Goal: Communication & Community: Answer question/provide support

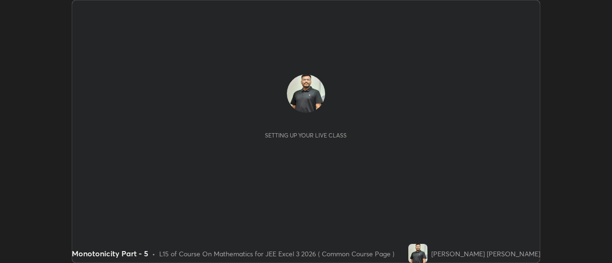
scroll to position [263, 611]
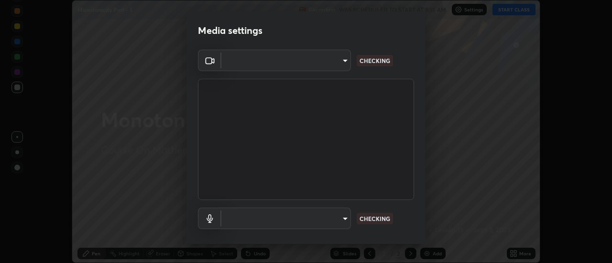
type input "e2aa400b7bb40988937289f1826270d99bb774d75893401bafd8ee5ef144e594"
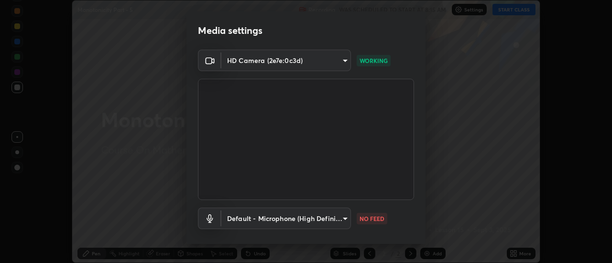
click at [325, 216] on body "Erase all Monotonicity Part - 5 Recording WAS SCHEDULED TO START AT 8:15 AM Set…" at bounding box center [306, 131] width 612 height 263
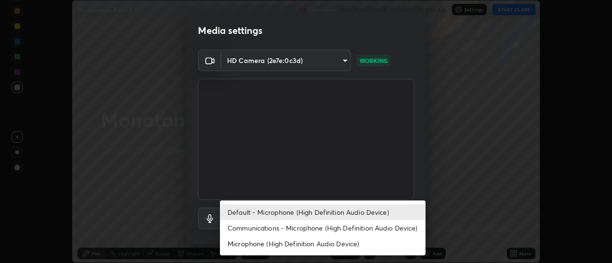
click at [274, 227] on li "Communications - Microphone (High Definition Audio Device)" at bounding box center [323, 228] width 206 height 16
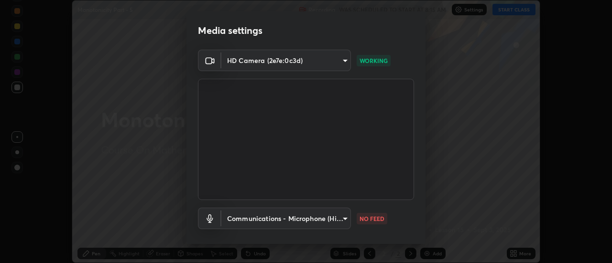
click at [287, 215] on body "Erase all Monotonicity Part - 5 Recording WAS SCHEDULED TO START AT 8:15 AM Set…" at bounding box center [306, 131] width 612 height 263
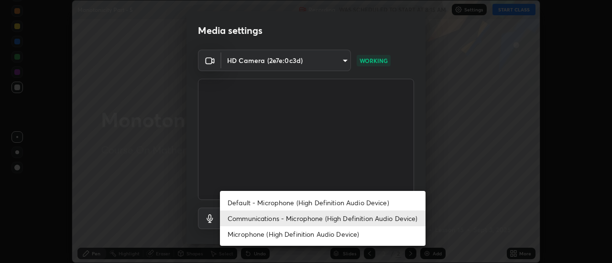
click at [290, 203] on li "Default - Microphone (High Definition Audio Device)" at bounding box center [323, 203] width 206 height 16
type input "default"
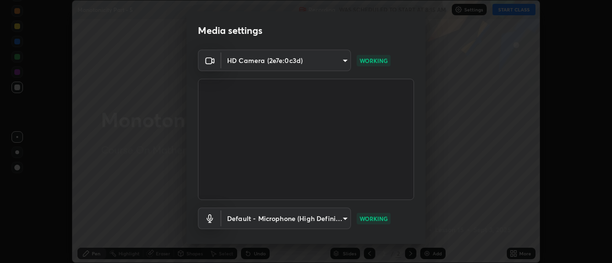
scroll to position [50, 0]
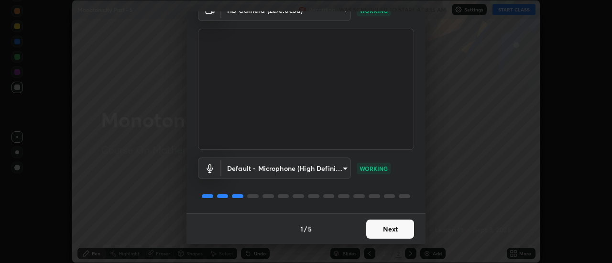
click at [399, 232] on button "Next" at bounding box center [390, 229] width 48 height 19
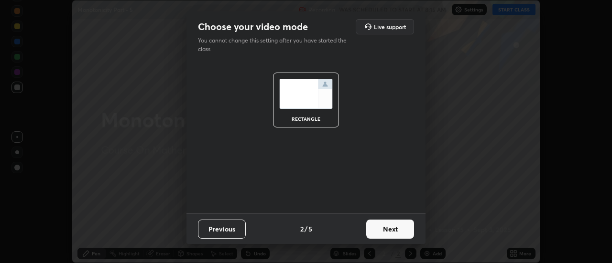
click at [408, 228] on button "Next" at bounding box center [390, 229] width 48 height 19
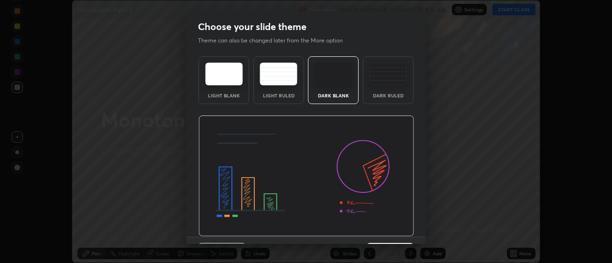
scroll to position [23, 0]
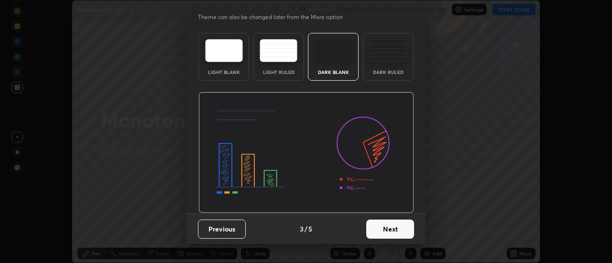
click at [398, 230] on button "Next" at bounding box center [390, 229] width 48 height 19
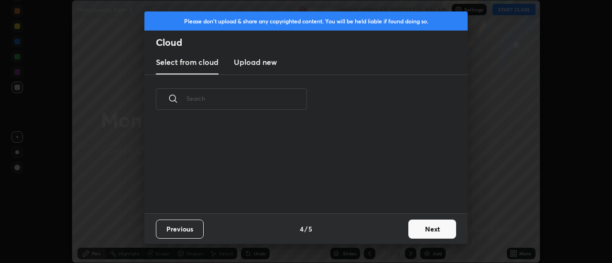
click at [425, 228] on button "Next" at bounding box center [432, 229] width 48 height 19
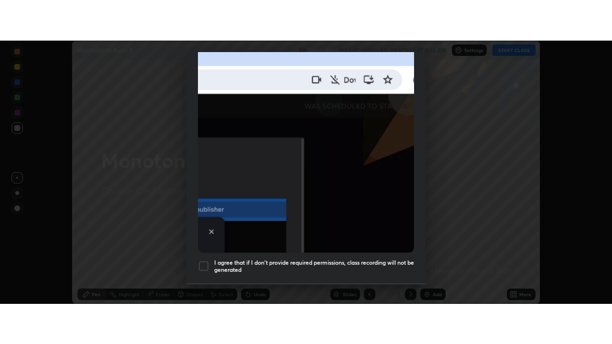
scroll to position [245, 0]
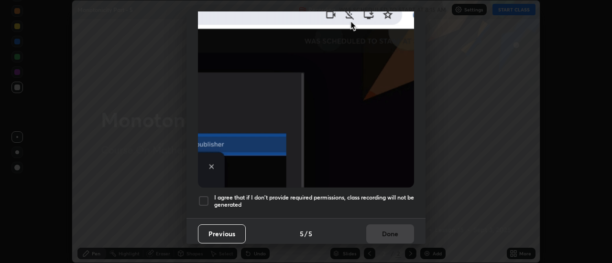
click at [206, 195] on div at bounding box center [203, 200] width 11 height 11
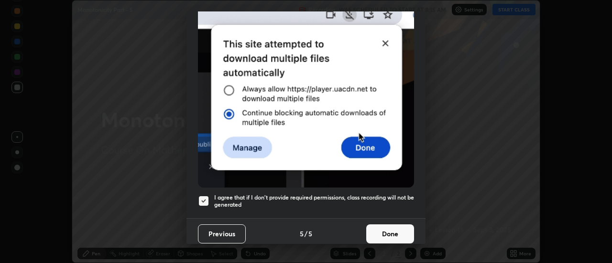
click at [404, 235] on button "Done" at bounding box center [390, 234] width 48 height 19
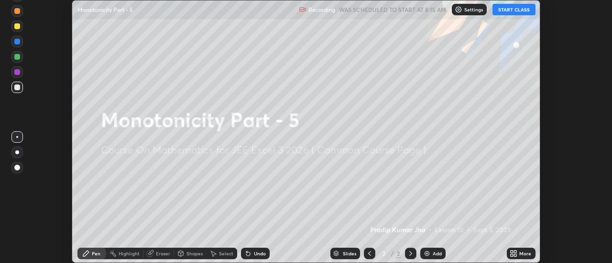
click at [513, 11] on button "START CLASS" at bounding box center [513, 9] width 43 height 11
click at [515, 251] on icon at bounding box center [515, 252] width 2 height 2
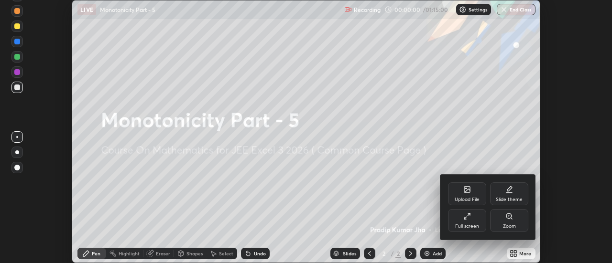
click at [471, 220] on div "Full screen" at bounding box center [467, 220] width 38 height 23
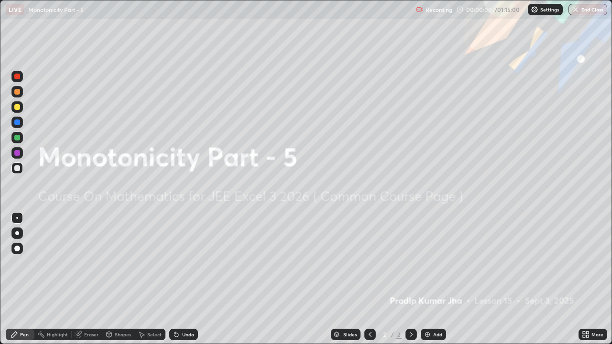
scroll to position [344, 612]
click at [431, 263] on div "Add" at bounding box center [433, 334] width 25 height 11
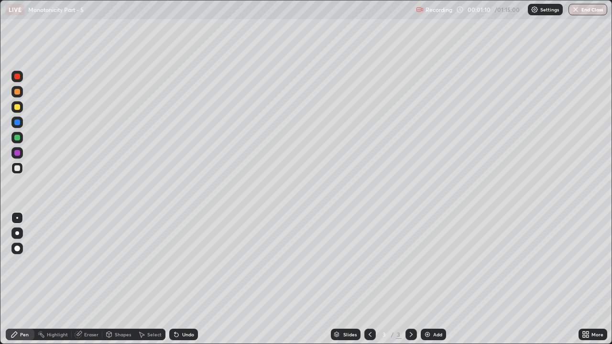
click at [24, 263] on div "Pen" at bounding box center [24, 334] width 9 height 5
click at [18, 263] on div "Pen" at bounding box center [20, 334] width 29 height 11
click at [22, 110] on div at bounding box center [16, 106] width 11 height 11
click at [182, 263] on div "Undo" at bounding box center [188, 334] width 12 height 5
click at [18, 89] on div at bounding box center [17, 92] width 6 height 6
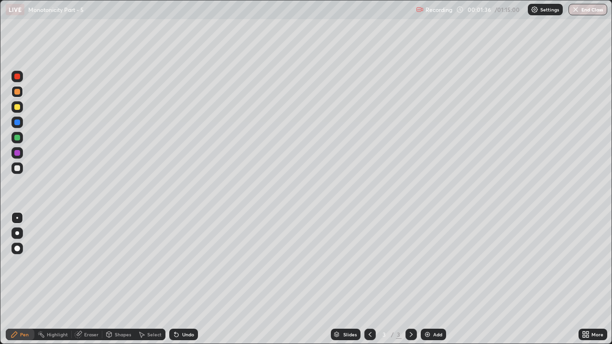
click at [19, 173] on div at bounding box center [16, 167] width 11 height 11
click at [18, 140] on div at bounding box center [17, 138] width 6 height 6
click at [122, 263] on div "Shapes" at bounding box center [123, 334] width 16 height 5
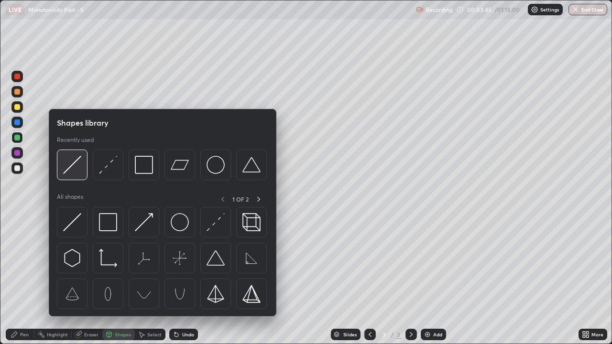
click at [78, 168] on img at bounding box center [72, 165] width 18 height 18
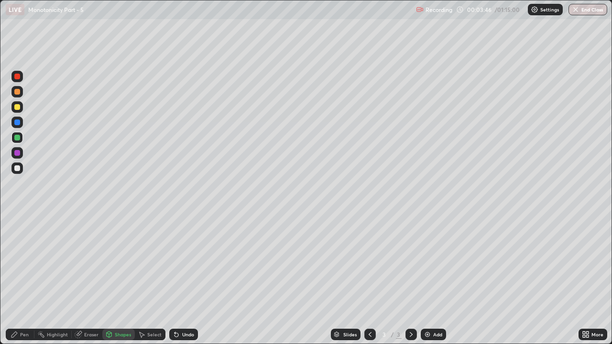
click at [18, 168] on div at bounding box center [17, 168] width 6 height 6
click at [18, 263] on icon at bounding box center [15, 335] width 8 height 8
click at [16, 139] on div at bounding box center [17, 138] width 6 height 6
click at [116, 263] on div "Shapes" at bounding box center [123, 334] width 16 height 5
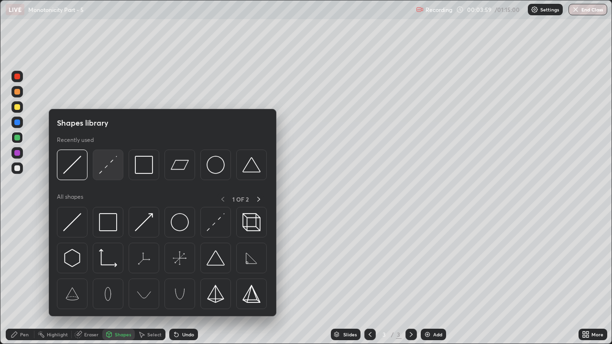
click at [101, 174] on img at bounding box center [108, 165] width 18 height 18
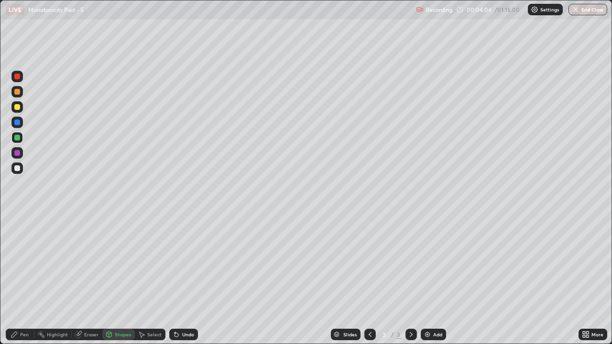
click at [17, 263] on icon at bounding box center [15, 335] width 8 height 8
click at [115, 263] on div "Shapes" at bounding box center [123, 334] width 16 height 5
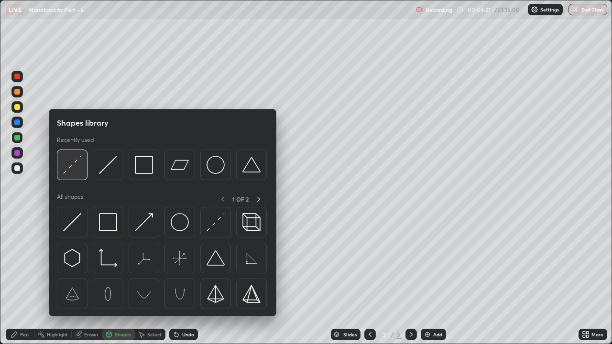
click at [70, 163] on img at bounding box center [72, 165] width 18 height 18
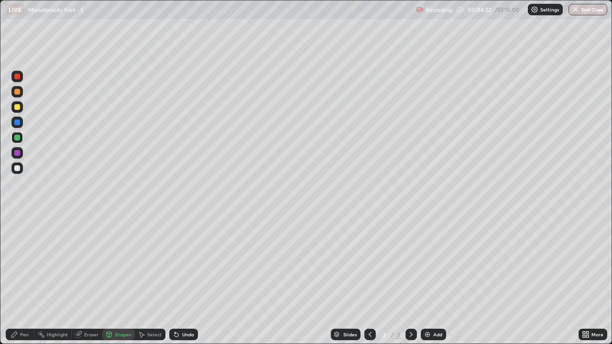
click at [16, 93] on div at bounding box center [17, 92] width 6 height 6
click at [19, 263] on div "Pen" at bounding box center [20, 334] width 29 height 11
click at [13, 138] on div at bounding box center [16, 137] width 11 height 11
click at [11, 263] on icon at bounding box center [15, 335] width 8 height 8
click at [120, 263] on div "Shapes" at bounding box center [118, 334] width 32 height 11
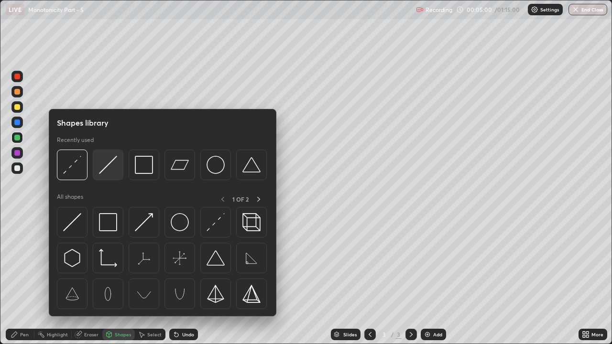
click at [101, 166] on img at bounding box center [108, 165] width 18 height 18
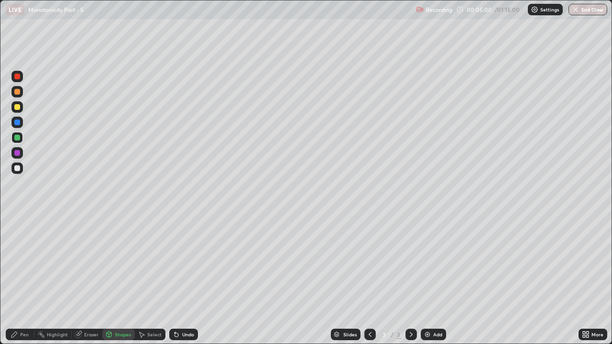
click at [16, 95] on div at bounding box center [16, 91] width 11 height 11
click at [18, 263] on div "Pen" at bounding box center [20, 334] width 29 height 11
click at [118, 263] on div "Shapes" at bounding box center [123, 334] width 16 height 5
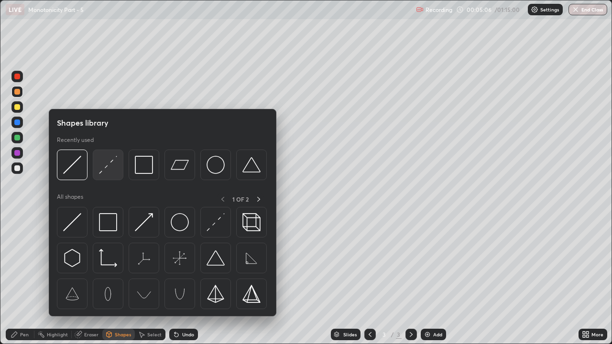
click at [106, 167] on img at bounding box center [108, 165] width 18 height 18
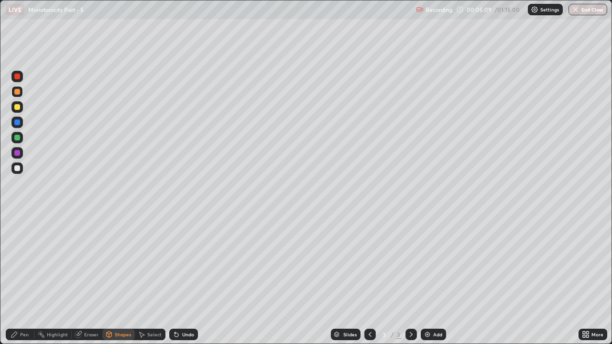
click at [14, 263] on div "Pen" at bounding box center [20, 334] width 29 height 11
click at [192, 263] on div "Undo" at bounding box center [181, 334] width 32 height 19
click at [190, 263] on div "Undo" at bounding box center [181, 334] width 32 height 19
click at [431, 263] on div "Add" at bounding box center [433, 334] width 25 height 11
click at [12, 263] on icon at bounding box center [14, 335] width 6 height 6
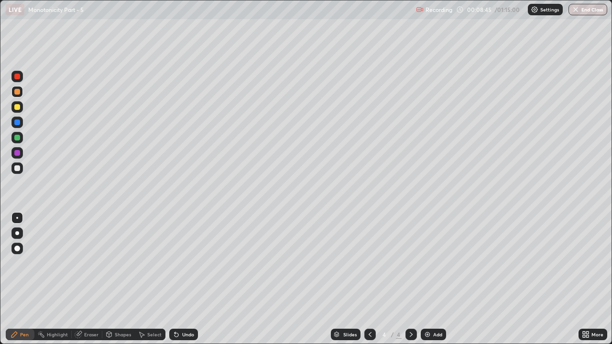
click at [18, 165] on div at bounding box center [17, 168] width 6 height 6
click at [17, 154] on div at bounding box center [17, 153] width 6 height 6
click at [180, 263] on div "Undo" at bounding box center [183, 334] width 29 height 11
click at [86, 263] on div "Eraser" at bounding box center [91, 334] width 14 height 5
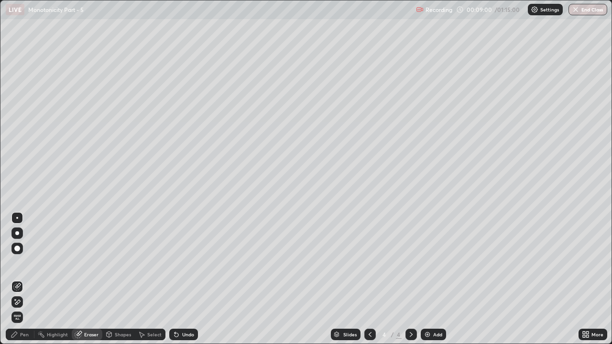
click at [18, 263] on icon at bounding box center [17, 285] width 5 height 5
click at [17, 263] on icon at bounding box center [15, 335] width 8 height 8
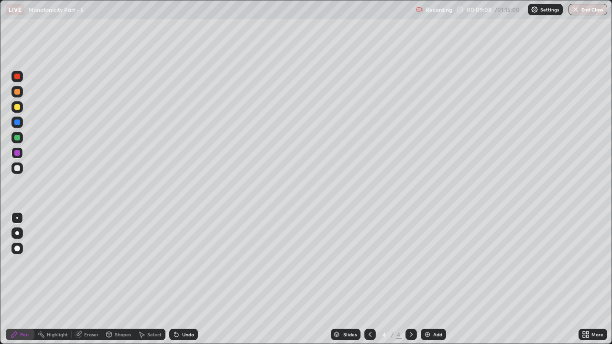
click at [19, 91] on div at bounding box center [17, 92] width 6 height 6
click at [22, 169] on div at bounding box center [16, 167] width 11 height 11
click at [433, 263] on div "Add" at bounding box center [433, 334] width 25 height 11
click at [369, 263] on icon at bounding box center [370, 335] width 8 height 8
click at [405, 263] on div at bounding box center [410, 334] width 11 height 11
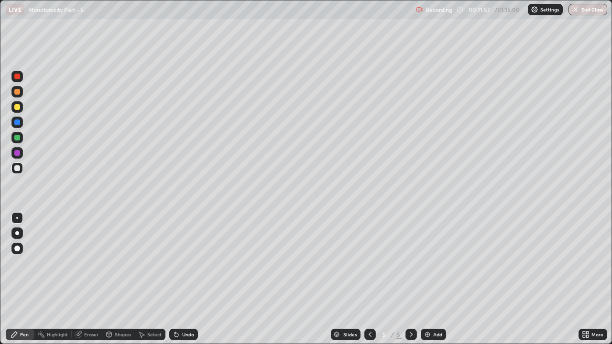
click at [19, 263] on div "Pen" at bounding box center [20, 334] width 29 height 11
click at [16, 107] on div at bounding box center [17, 107] width 6 height 6
click at [18, 134] on div at bounding box center [16, 137] width 11 height 11
click at [16, 169] on div at bounding box center [17, 168] width 6 height 6
click at [18, 105] on div at bounding box center [17, 107] width 6 height 6
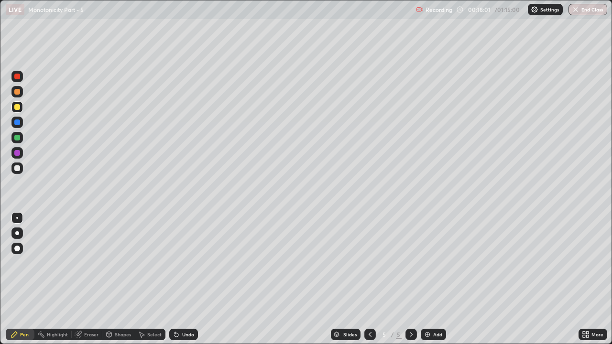
click at [16, 168] on div at bounding box center [17, 168] width 6 height 6
click at [183, 263] on div "Undo" at bounding box center [188, 334] width 12 height 5
click at [182, 263] on div "Undo" at bounding box center [188, 334] width 12 height 5
click at [132, 263] on div "Shapes" at bounding box center [118, 334] width 32 height 11
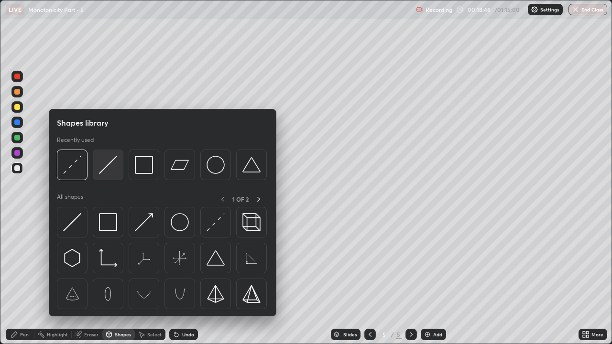
click at [108, 179] on div at bounding box center [108, 165] width 31 height 31
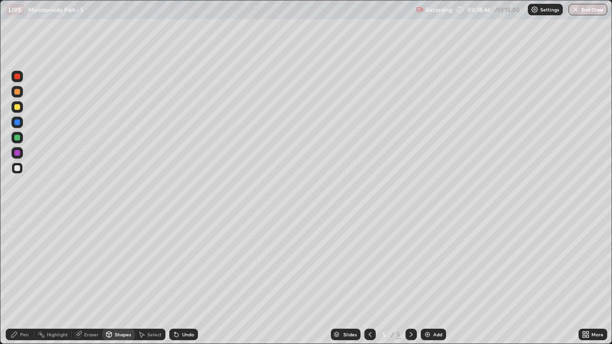
click at [19, 140] on div at bounding box center [17, 138] width 6 height 6
click at [22, 263] on div "Pen" at bounding box center [24, 334] width 9 height 5
click at [92, 263] on div "Eraser" at bounding box center [91, 334] width 14 height 5
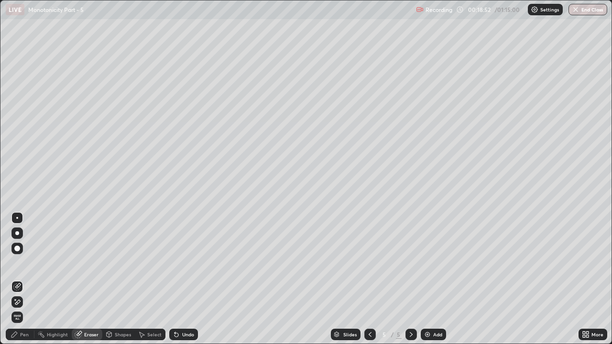
click at [18, 263] on icon at bounding box center [17, 285] width 5 height 5
click at [20, 263] on icon at bounding box center [17, 302] width 8 height 8
click at [14, 263] on icon at bounding box center [15, 335] width 8 height 8
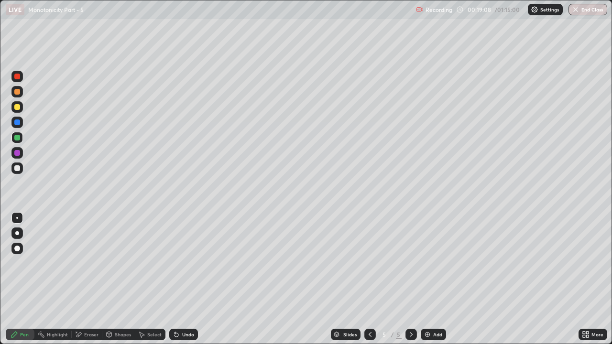
click at [16, 168] on div at bounding box center [17, 168] width 6 height 6
click at [186, 263] on div "Undo" at bounding box center [183, 334] width 29 height 11
click at [437, 263] on div "Add" at bounding box center [433, 334] width 25 height 11
click at [16, 108] on div at bounding box center [17, 107] width 6 height 6
click at [182, 263] on div "Undo" at bounding box center [188, 334] width 12 height 5
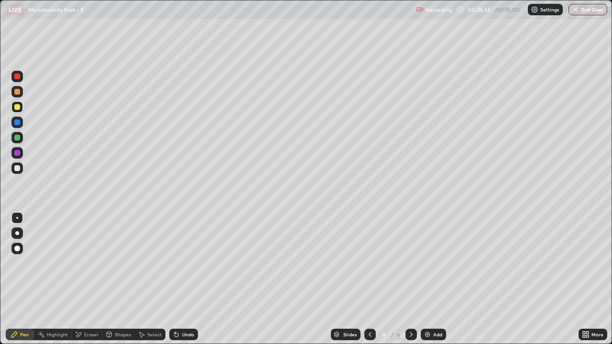
click at [21, 171] on div at bounding box center [16, 167] width 11 height 11
click at [180, 263] on div "Undo" at bounding box center [183, 334] width 29 height 11
click at [184, 263] on div "Undo" at bounding box center [183, 334] width 29 height 11
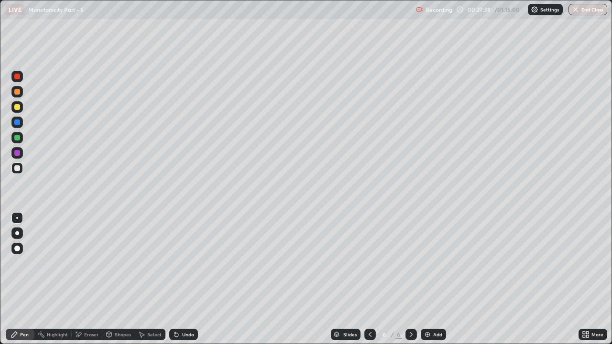
click at [19, 138] on div at bounding box center [17, 138] width 6 height 6
click at [17, 170] on div at bounding box center [17, 168] width 6 height 6
click at [186, 263] on div "Undo" at bounding box center [188, 334] width 12 height 5
click at [181, 263] on div "Undo" at bounding box center [183, 334] width 29 height 11
click at [180, 263] on div "Undo" at bounding box center [183, 334] width 29 height 11
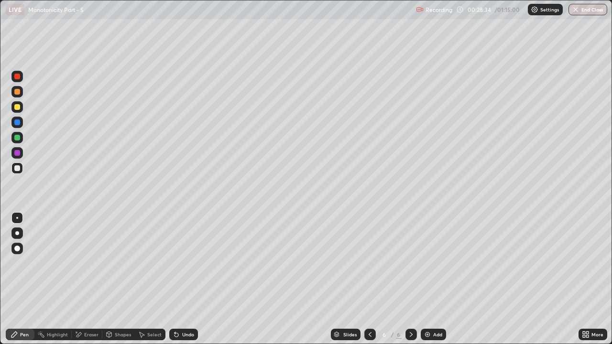
click at [182, 263] on div "Undo" at bounding box center [183, 334] width 29 height 11
click at [125, 263] on div "Shapes" at bounding box center [118, 334] width 32 height 11
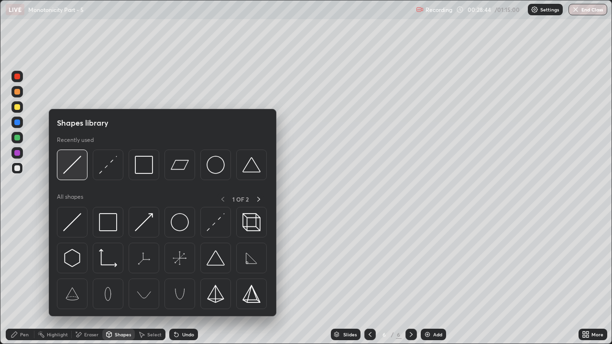
click at [77, 166] on img at bounding box center [72, 165] width 18 height 18
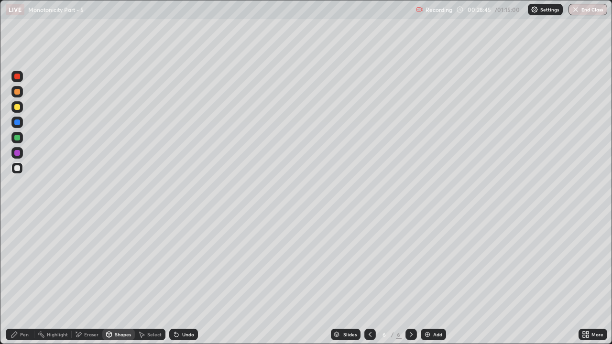
click at [19, 109] on div at bounding box center [16, 106] width 11 height 11
click at [28, 263] on div "Pen" at bounding box center [24, 334] width 9 height 5
click at [180, 263] on div "Undo" at bounding box center [183, 334] width 29 height 11
click at [410, 263] on icon at bounding box center [411, 335] width 8 height 8
click at [430, 263] on img at bounding box center [427, 335] width 8 height 8
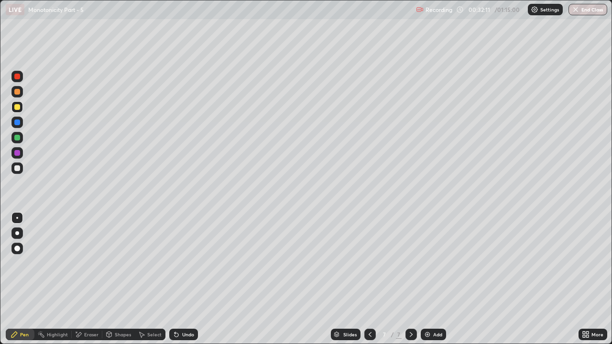
click at [17, 92] on div at bounding box center [17, 92] width 6 height 6
click at [176, 263] on icon at bounding box center [176, 335] width 4 height 4
click at [121, 263] on div "Shapes" at bounding box center [123, 334] width 16 height 5
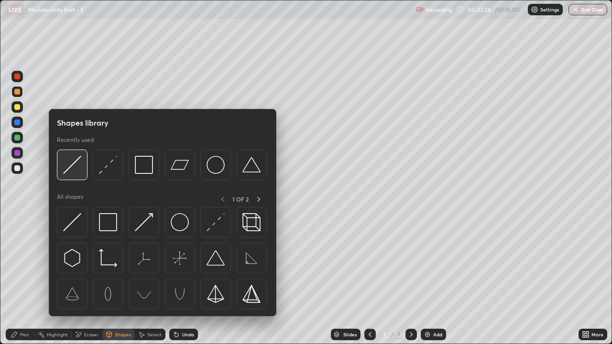
click at [76, 169] on img at bounding box center [72, 165] width 18 height 18
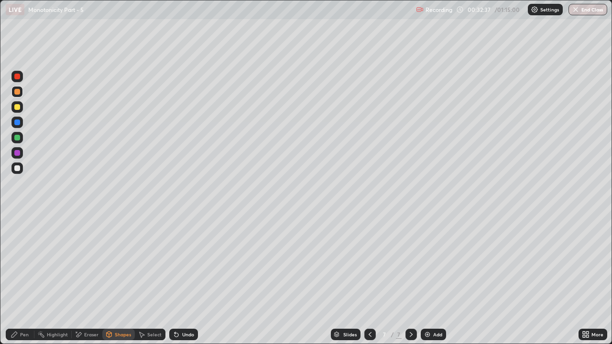
click at [20, 104] on div at bounding box center [16, 106] width 11 height 11
click at [18, 263] on div "Pen" at bounding box center [20, 334] width 29 height 11
click at [20, 169] on div at bounding box center [17, 168] width 6 height 6
click at [175, 263] on icon at bounding box center [177, 335] width 8 height 8
click at [15, 109] on div at bounding box center [17, 107] width 6 height 6
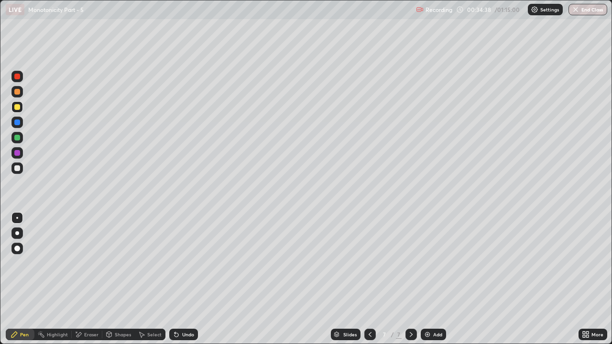
click at [130, 263] on div "Shapes" at bounding box center [123, 334] width 16 height 5
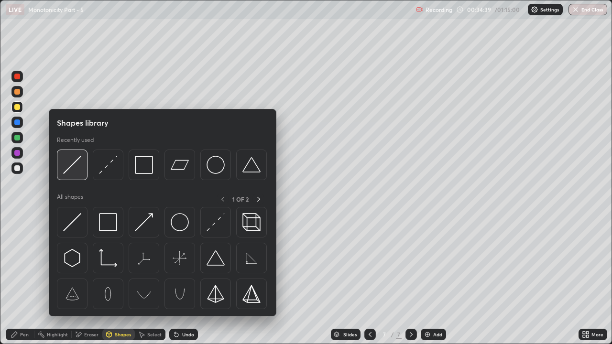
click at [76, 177] on div at bounding box center [72, 165] width 31 height 31
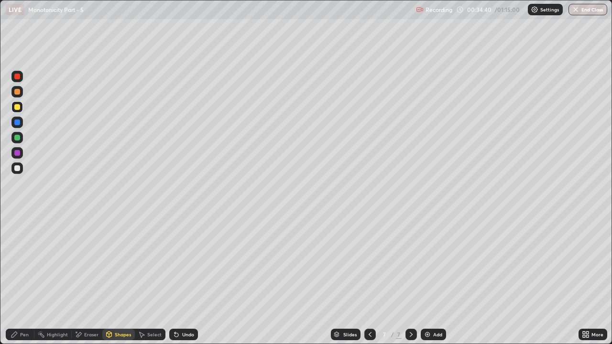
click at [20, 263] on div "Pen" at bounding box center [20, 334] width 29 height 11
click at [185, 263] on div "Undo" at bounding box center [183, 334] width 29 height 11
click at [16, 93] on div at bounding box center [17, 92] width 6 height 6
click at [117, 263] on div "Shapes" at bounding box center [118, 334] width 32 height 11
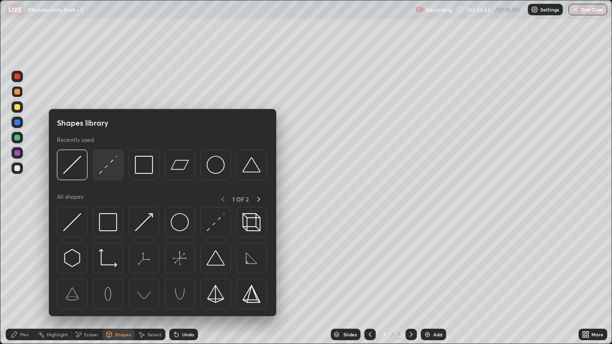
click at [108, 169] on img at bounding box center [108, 165] width 18 height 18
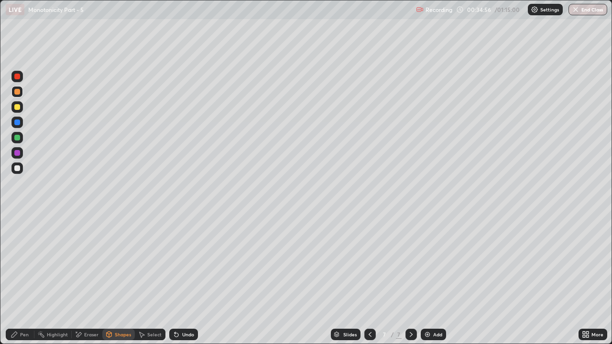
click at [21, 139] on div at bounding box center [16, 137] width 11 height 11
click at [19, 263] on div "Pen" at bounding box center [20, 334] width 29 height 11
click at [17, 93] on div at bounding box center [17, 92] width 6 height 6
click at [18, 138] on div at bounding box center [17, 138] width 6 height 6
click at [119, 263] on div "Shapes" at bounding box center [123, 334] width 16 height 5
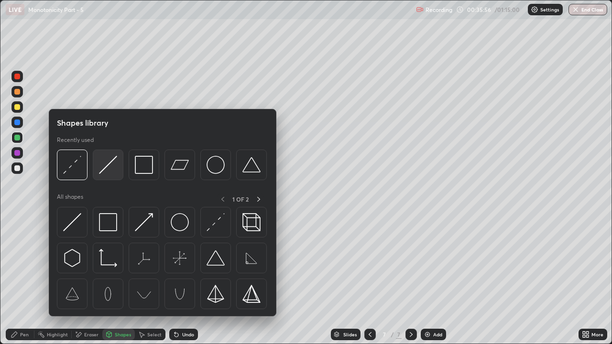
click at [106, 166] on img at bounding box center [108, 165] width 18 height 18
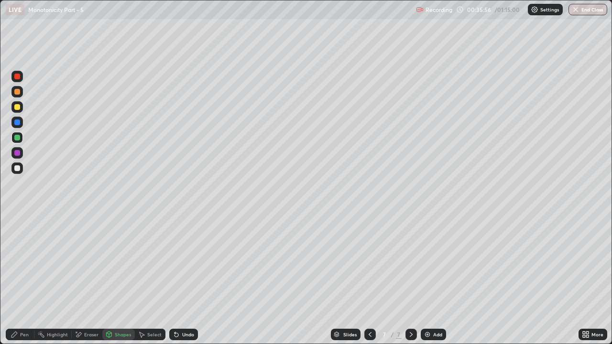
click at [18, 106] on div at bounding box center [17, 107] width 6 height 6
click at [18, 263] on icon at bounding box center [15, 335] width 8 height 8
click at [13, 141] on div at bounding box center [16, 137] width 11 height 11
click at [21, 76] on div at bounding box center [16, 76] width 11 height 11
click at [426, 263] on img at bounding box center [427, 335] width 8 height 8
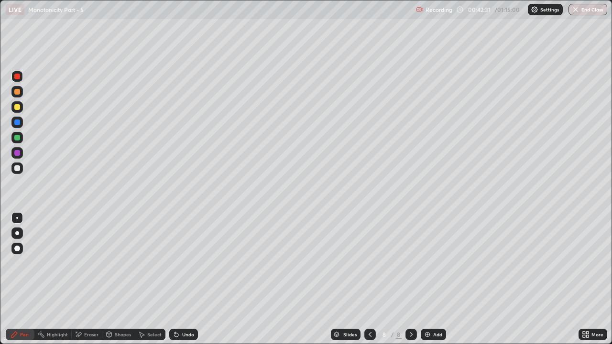
click at [22, 263] on div "Pen" at bounding box center [20, 334] width 29 height 19
click at [16, 107] on div at bounding box center [17, 107] width 6 height 6
click at [179, 263] on icon at bounding box center [177, 335] width 8 height 8
click at [186, 263] on div "Undo" at bounding box center [188, 334] width 12 height 5
click at [17, 170] on div at bounding box center [17, 168] width 6 height 6
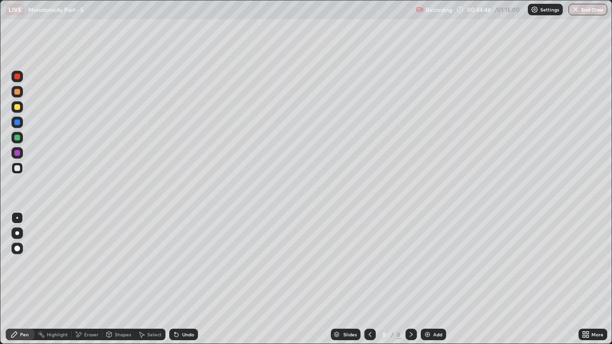
click at [112, 263] on icon at bounding box center [109, 335] width 8 height 8
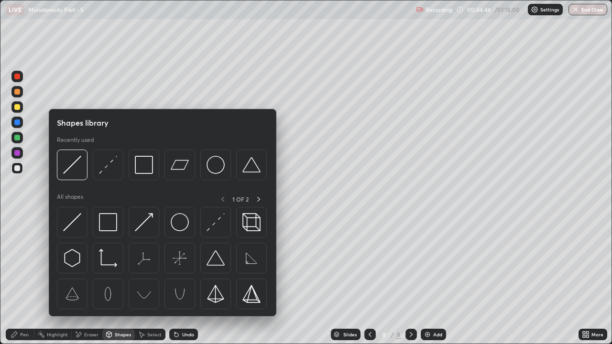
click at [68, 263] on div "Highlight" at bounding box center [52, 334] width 37 height 11
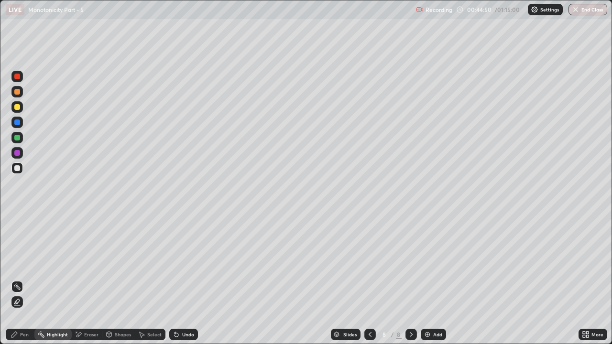
click at [88, 263] on div "Eraser" at bounding box center [87, 334] width 31 height 11
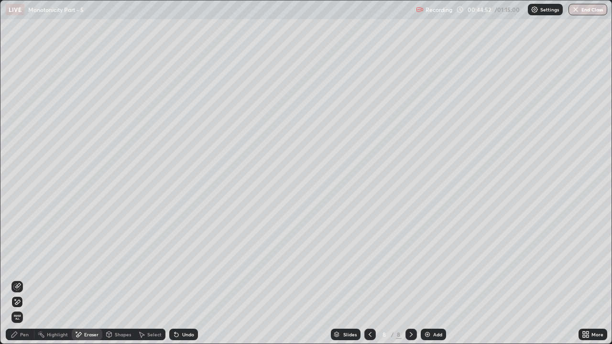
click at [185, 263] on div "Undo" at bounding box center [188, 334] width 12 height 5
click at [185, 263] on div "Undo" at bounding box center [183, 334] width 29 height 11
click at [19, 263] on icon at bounding box center [17, 287] width 8 height 8
click at [14, 263] on icon at bounding box center [15, 335] width 8 height 8
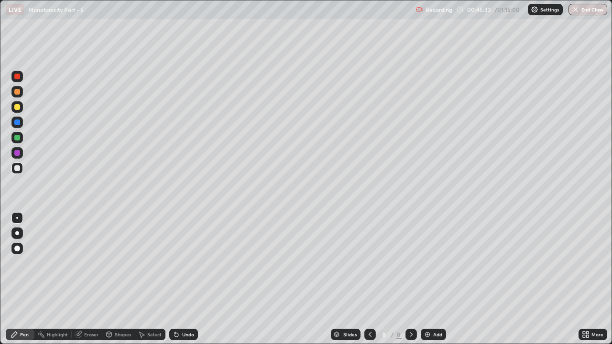
click at [182, 263] on div "Undo" at bounding box center [188, 334] width 12 height 5
click at [130, 263] on div "Shapes" at bounding box center [118, 334] width 32 height 11
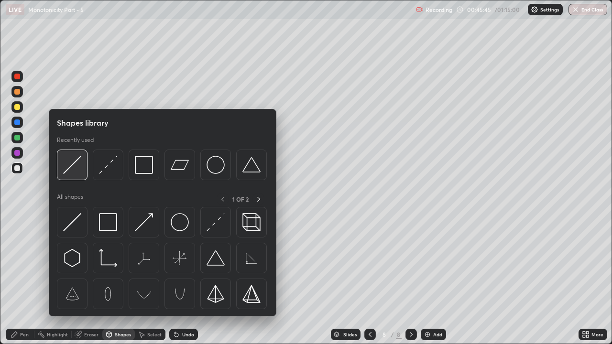
click at [76, 170] on img at bounding box center [72, 165] width 18 height 18
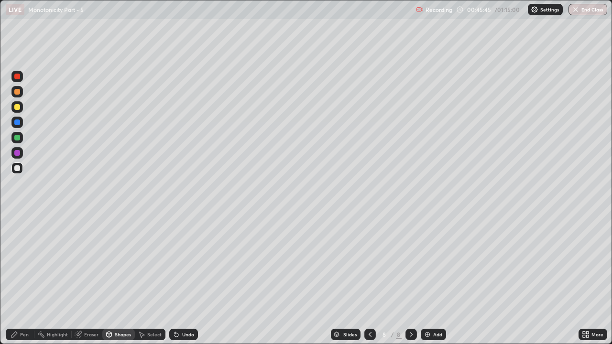
click at [17, 110] on div at bounding box center [16, 106] width 11 height 11
click at [21, 263] on div "Pen" at bounding box center [24, 334] width 9 height 5
click at [19, 173] on div at bounding box center [16, 167] width 11 height 11
click at [184, 263] on div "Undo" at bounding box center [188, 334] width 12 height 5
click at [190, 263] on div "Undo" at bounding box center [188, 334] width 12 height 5
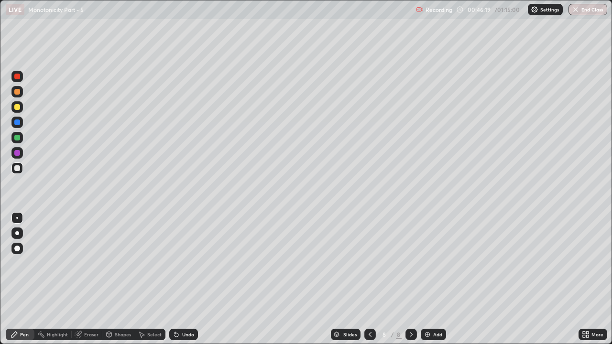
click at [192, 263] on div "Undo" at bounding box center [188, 334] width 12 height 5
click at [193, 263] on div "Undo" at bounding box center [183, 334] width 29 height 11
click at [94, 263] on div "Eraser" at bounding box center [91, 334] width 14 height 5
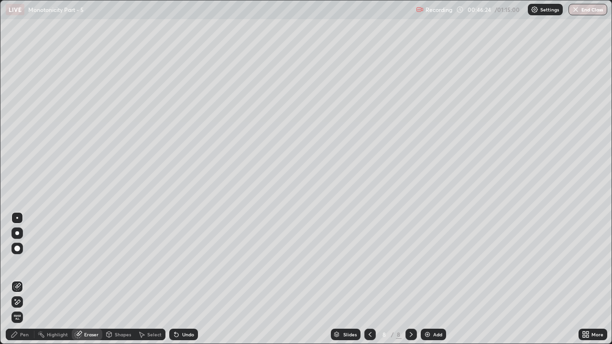
click at [25, 263] on div "Pen" at bounding box center [20, 334] width 29 height 11
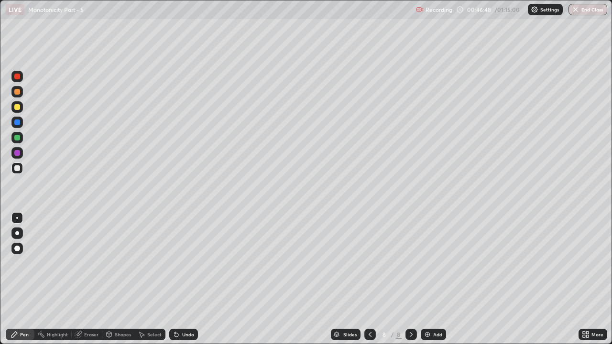
click at [16, 91] on div at bounding box center [17, 92] width 6 height 6
click at [188, 263] on div "Undo" at bounding box center [188, 334] width 12 height 5
click at [433, 263] on div "Add" at bounding box center [433, 334] width 25 height 11
click at [23, 263] on div "Pen" at bounding box center [24, 334] width 9 height 5
click at [18, 106] on div at bounding box center [17, 107] width 6 height 6
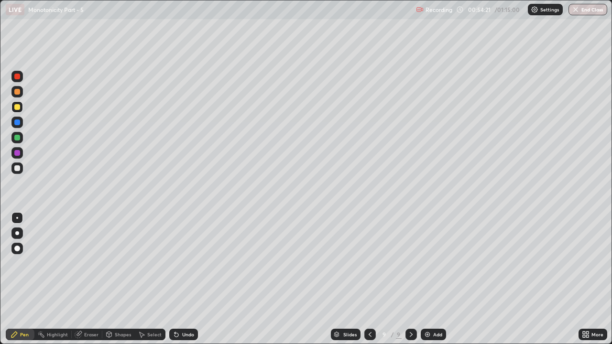
click at [16, 170] on div at bounding box center [17, 168] width 6 height 6
click at [182, 263] on div "Undo" at bounding box center [188, 334] width 12 height 5
click at [185, 263] on div "Undo" at bounding box center [183, 334] width 29 height 11
click at [120, 263] on div "Shapes" at bounding box center [123, 334] width 16 height 5
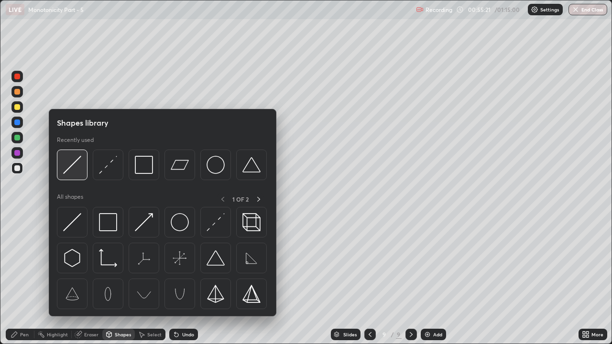
click at [72, 169] on img at bounding box center [72, 165] width 18 height 18
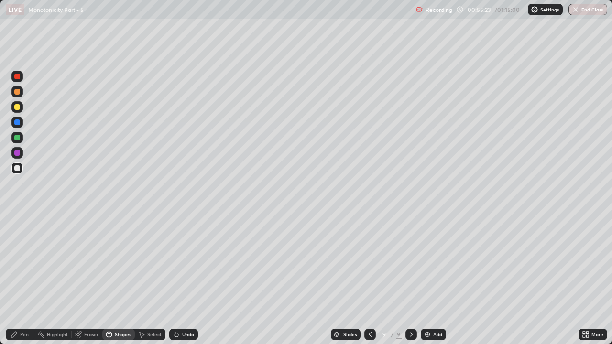
click at [20, 263] on div "Pen" at bounding box center [24, 334] width 9 height 5
click at [19, 108] on div at bounding box center [17, 107] width 6 height 6
click at [427, 263] on img at bounding box center [427, 335] width 8 height 8
click at [18, 89] on div at bounding box center [17, 92] width 6 height 6
click at [183, 263] on div "Undo" at bounding box center [188, 334] width 12 height 5
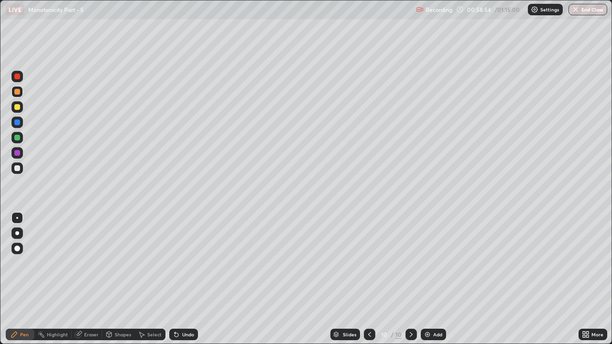
click at [178, 263] on div "Undo" at bounding box center [183, 334] width 29 height 11
click at [184, 263] on div "Undo" at bounding box center [188, 334] width 12 height 5
click at [183, 263] on div "Undo" at bounding box center [183, 334] width 29 height 11
click at [19, 170] on div at bounding box center [17, 168] width 6 height 6
click at [605, 11] on button "End Class" at bounding box center [587, 9] width 39 height 11
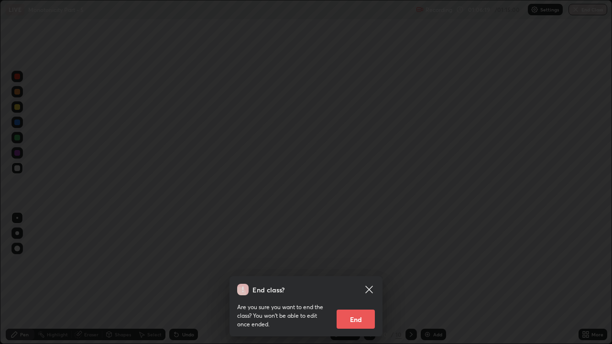
click at [361, 263] on button "End" at bounding box center [355, 319] width 38 height 19
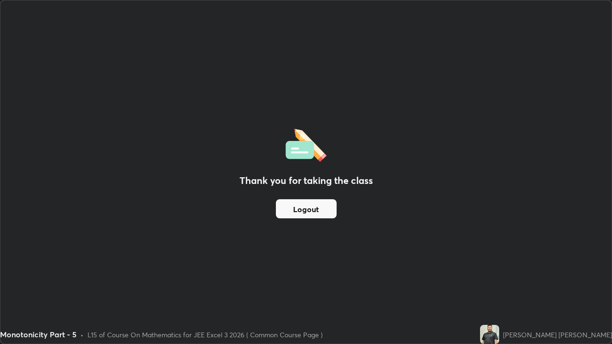
click at [327, 209] on button "Logout" at bounding box center [306, 208] width 61 height 19
click at [311, 205] on button "Logout" at bounding box center [306, 208] width 61 height 19
